Goal: Check status: Check status

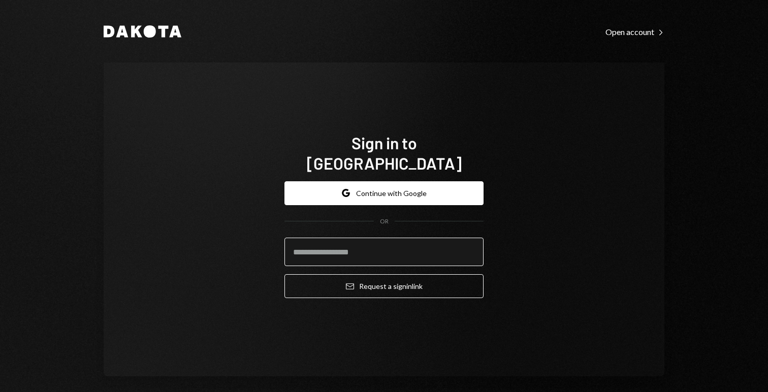
click at [350, 250] on input "email" at bounding box center [384, 252] width 199 height 28
type input "**********"
click at [502, 291] on div "**********" at bounding box center [384, 220] width 561 height 314
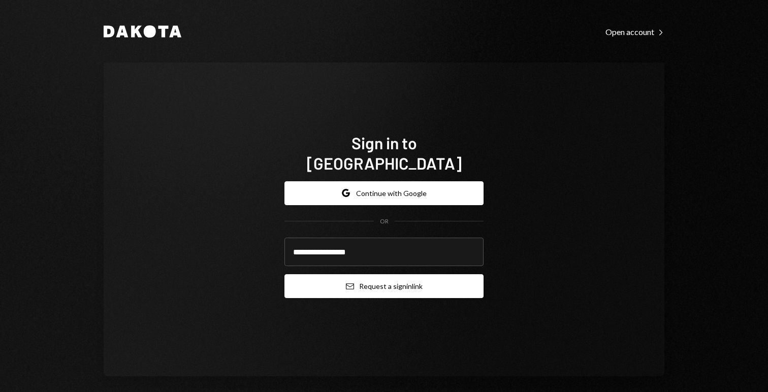
click at [409, 275] on button "Email Request a sign in link" at bounding box center [384, 286] width 199 height 24
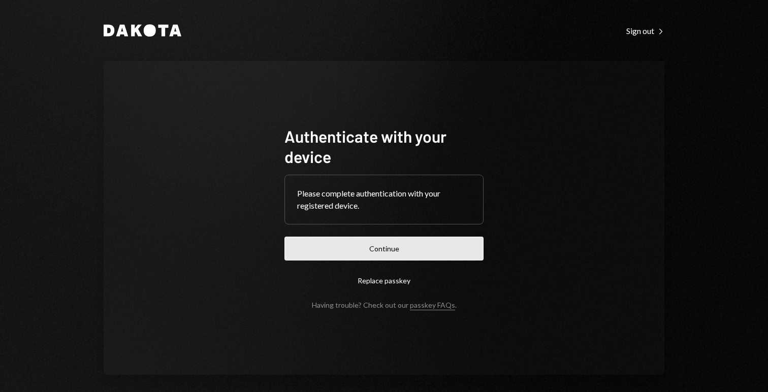
click at [386, 245] on button "Continue" at bounding box center [384, 249] width 199 height 24
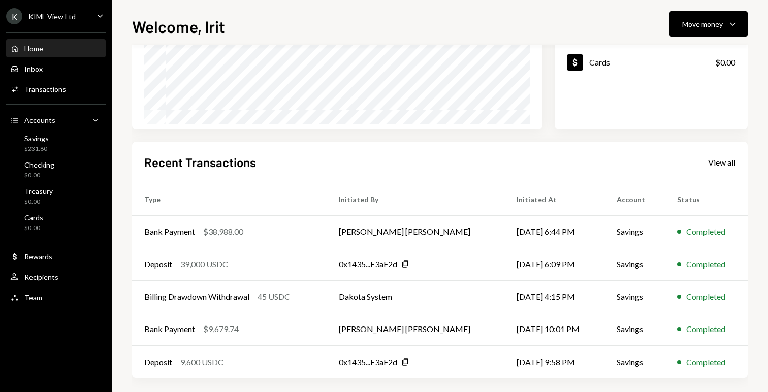
scroll to position [168, 0]
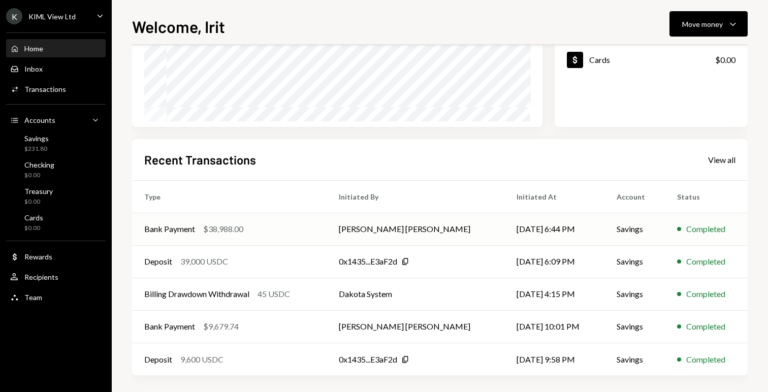
click at [515, 228] on td "[DATE] 6:44 PM" at bounding box center [555, 229] width 100 height 33
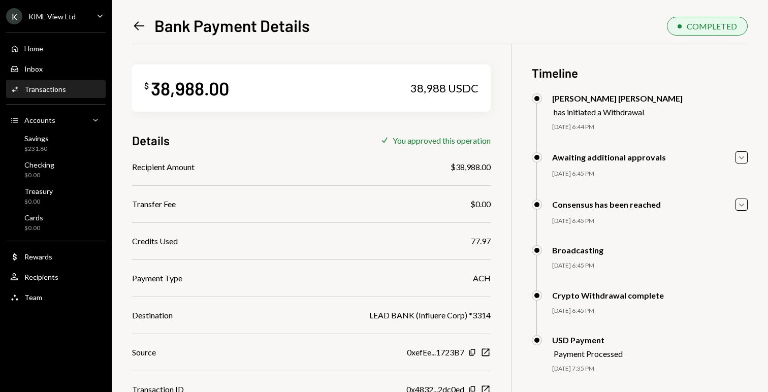
click at [140, 25] on icon at bounding box center [139, 25] width 11 height 9
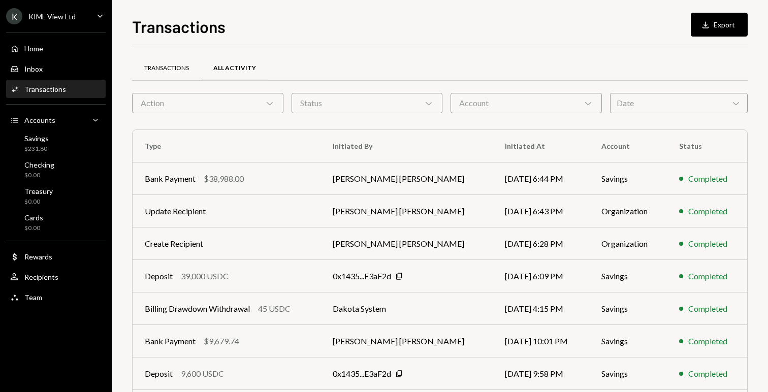
click at [176, 68] on div "Transactions" at bounding box center [166, 68] width 45 height 9
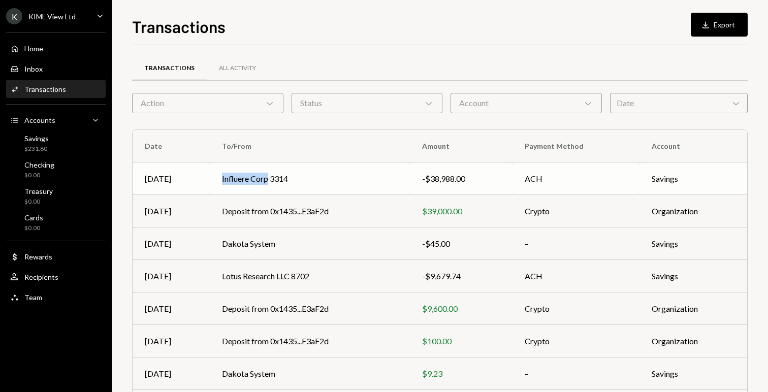
drag, startPoint x: 220, startPoint y: 178, endPoint x: 269, endPoint y: 179, distance: 49.3
click at [269, 179] on td "Influere Corp 3314" at bounding box center [310, 179] width 200 height 33
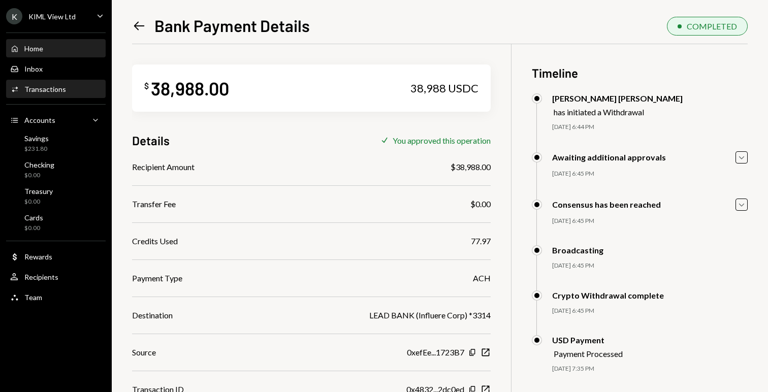
click at [68, 47] on div "Home Home" at bounding box center [55, 48] width 91 height 9
